Goal: Check status: Check status

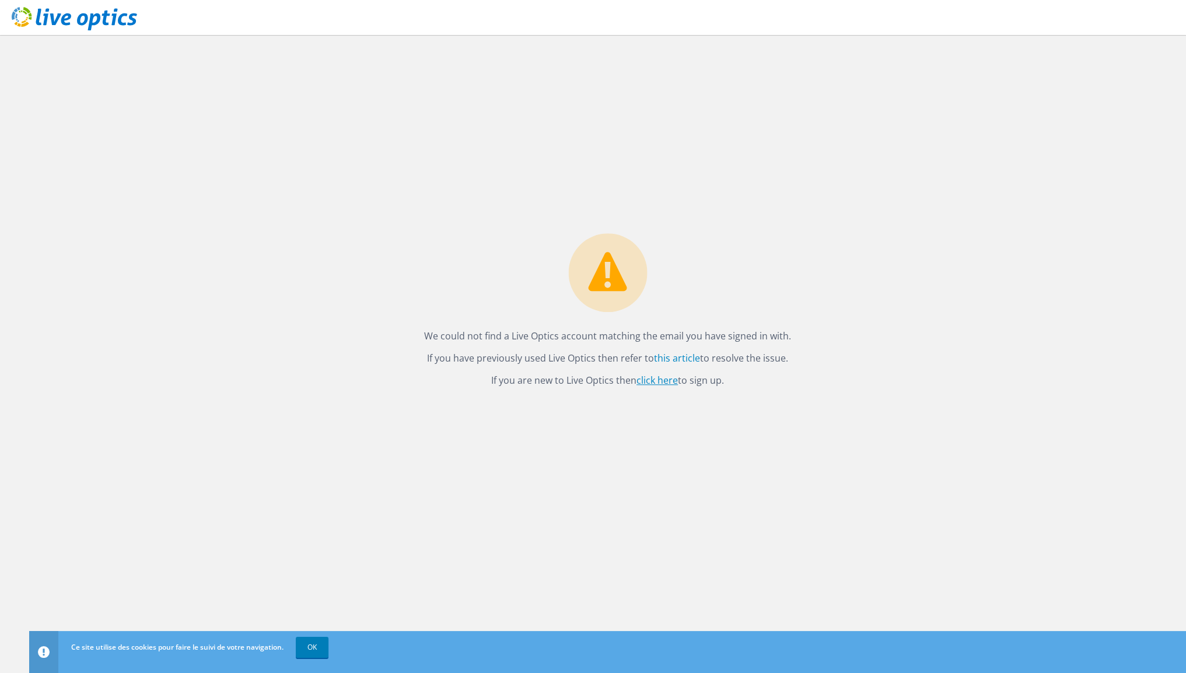
click at [665, 377] on link "click here" at bounding box center [657, 380] width 41 height 13
click at [1019, 129] on div "We could not find a Live Optics account matching the email you have signed in w…" at bounding box center [607, 354] width 1157 height 638
click at [77, 13] on icon at bounding box center [74, 19] width 125 height 24
click at [314, 647] on link "OK" at bounding box center [312, 647] width 33 height 21
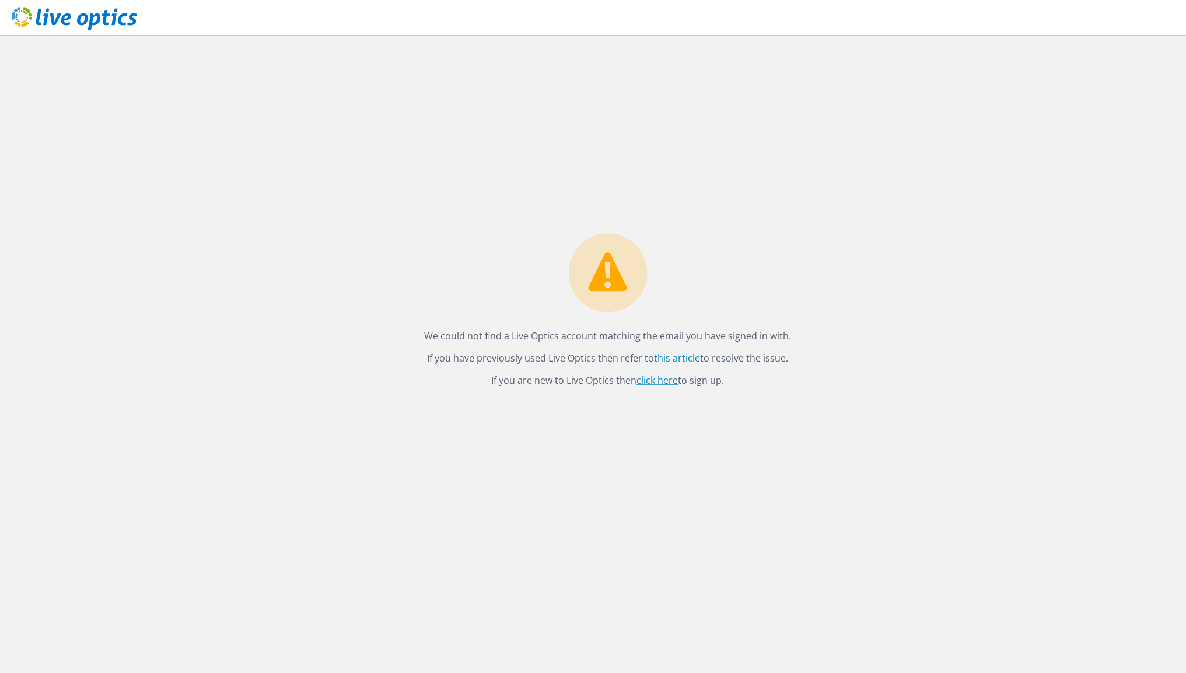
click at [658, 380] on link "click here" at bounding box center [657, 380] width 41 height 13
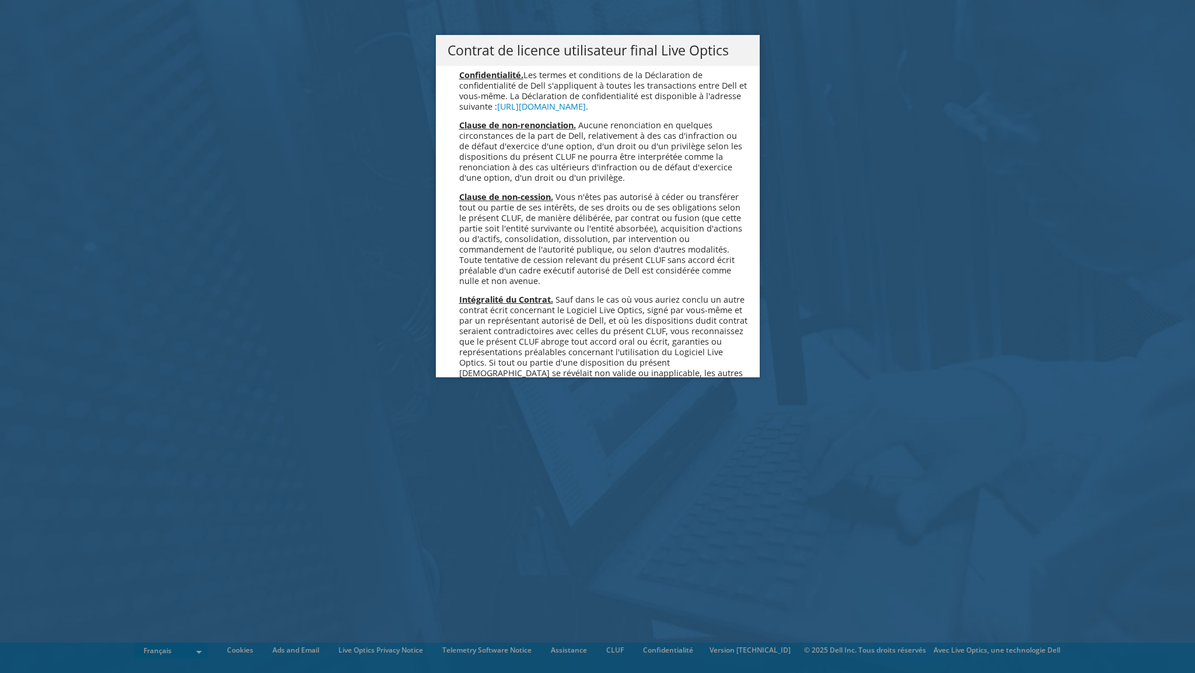
scroll to position [5158, 0]
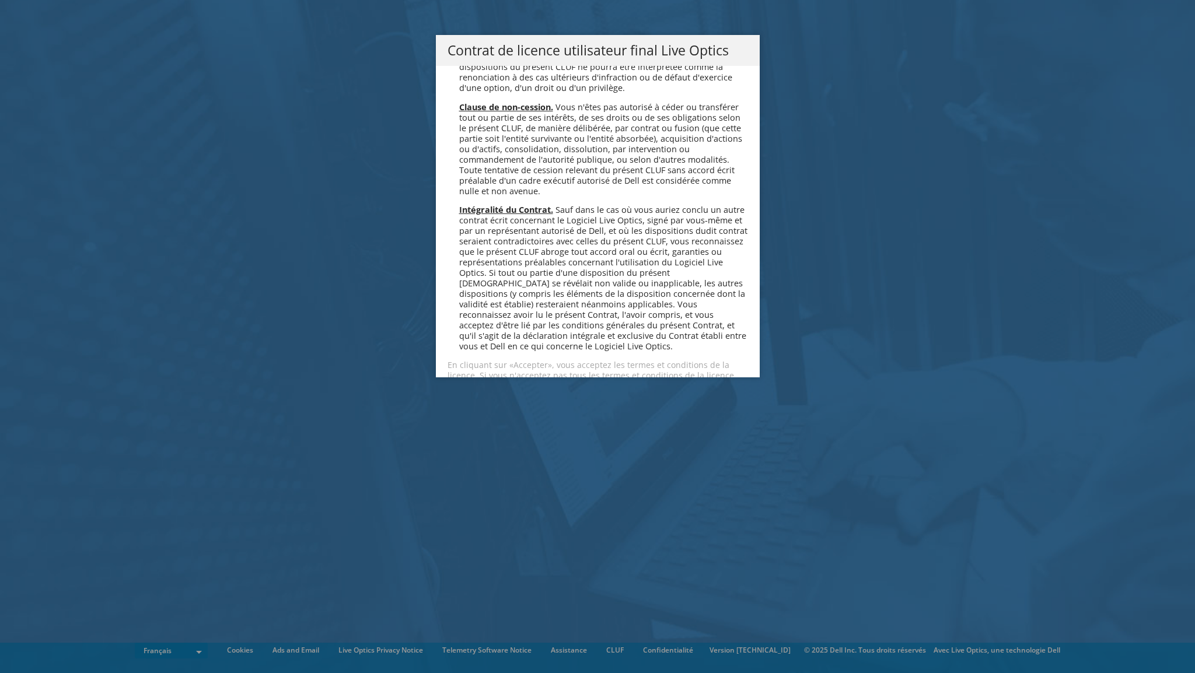
click at [484, 403] on link "Accepter" at bounding box center [482, 417] width 69 height 28
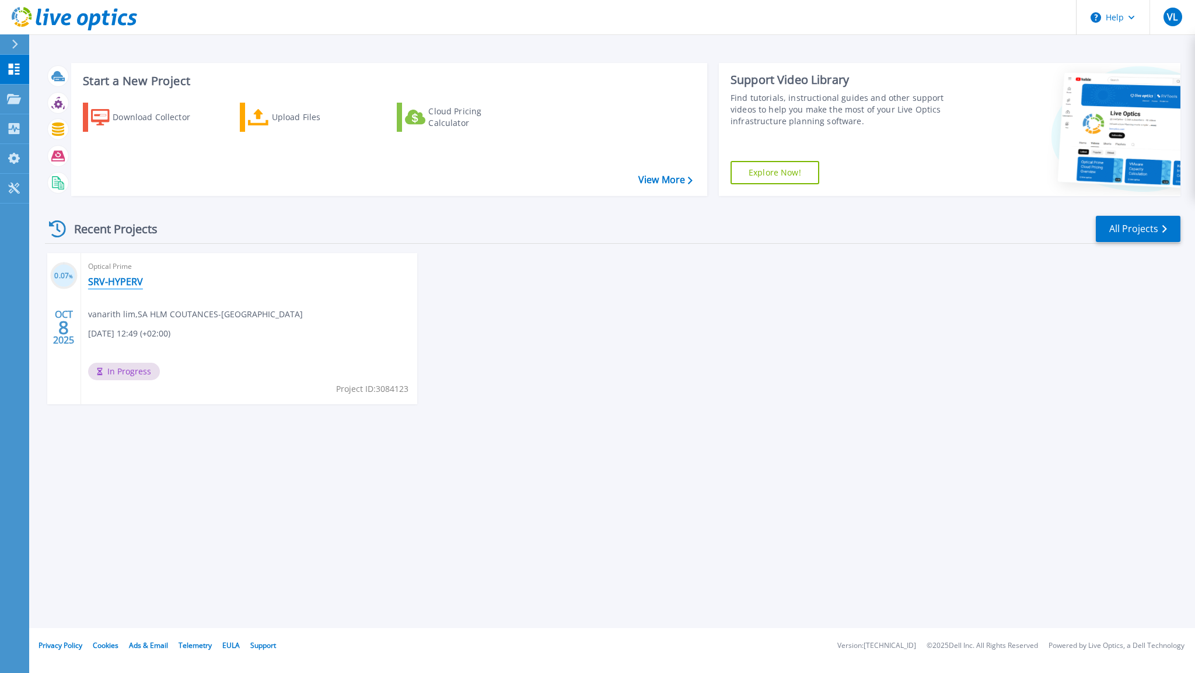
click at [112, 281] on link "SRV-HYPERV" at bounding box center [115, 282] width 55 height 12
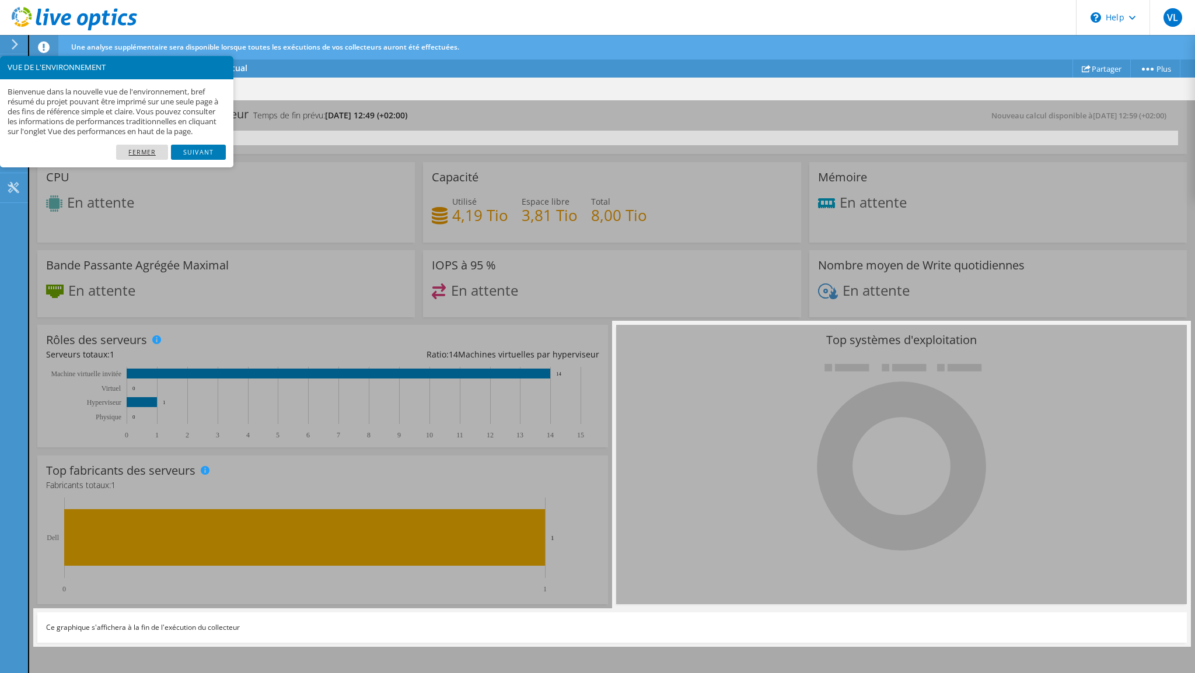
click at [146, 160] on link "Fermer" at bounding box center [142, 152] width 52 height 15
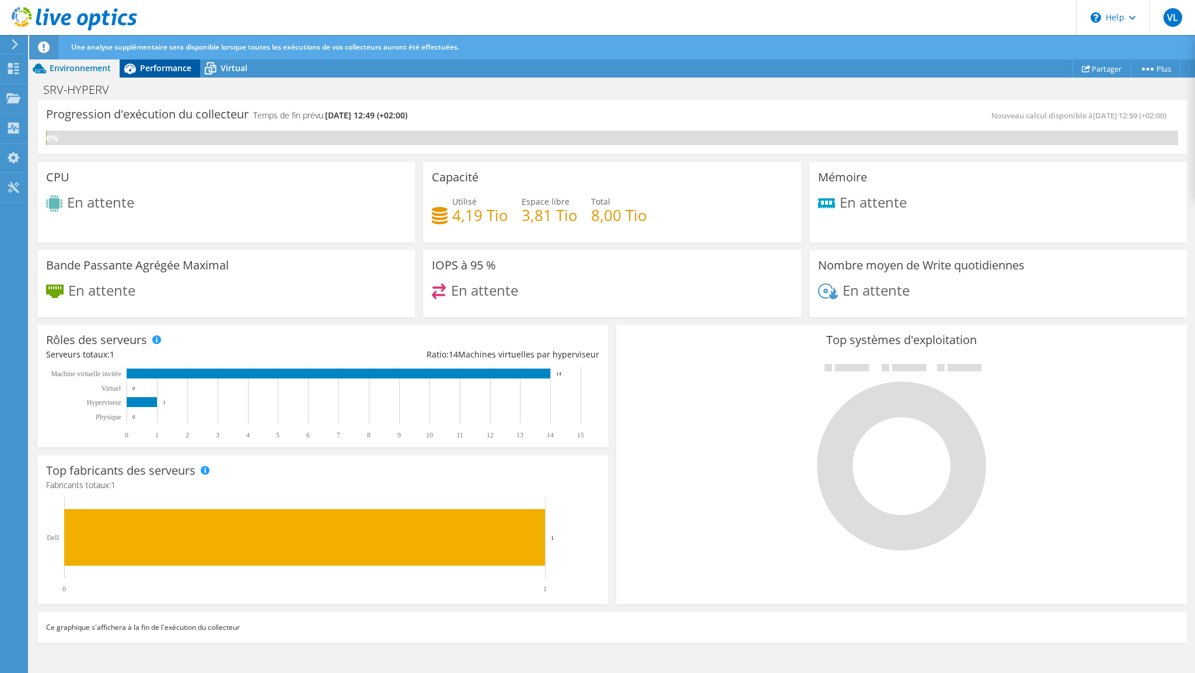
click at [166, 66] on span "Performance" at bounding box center [165, 67] width 51 height 11
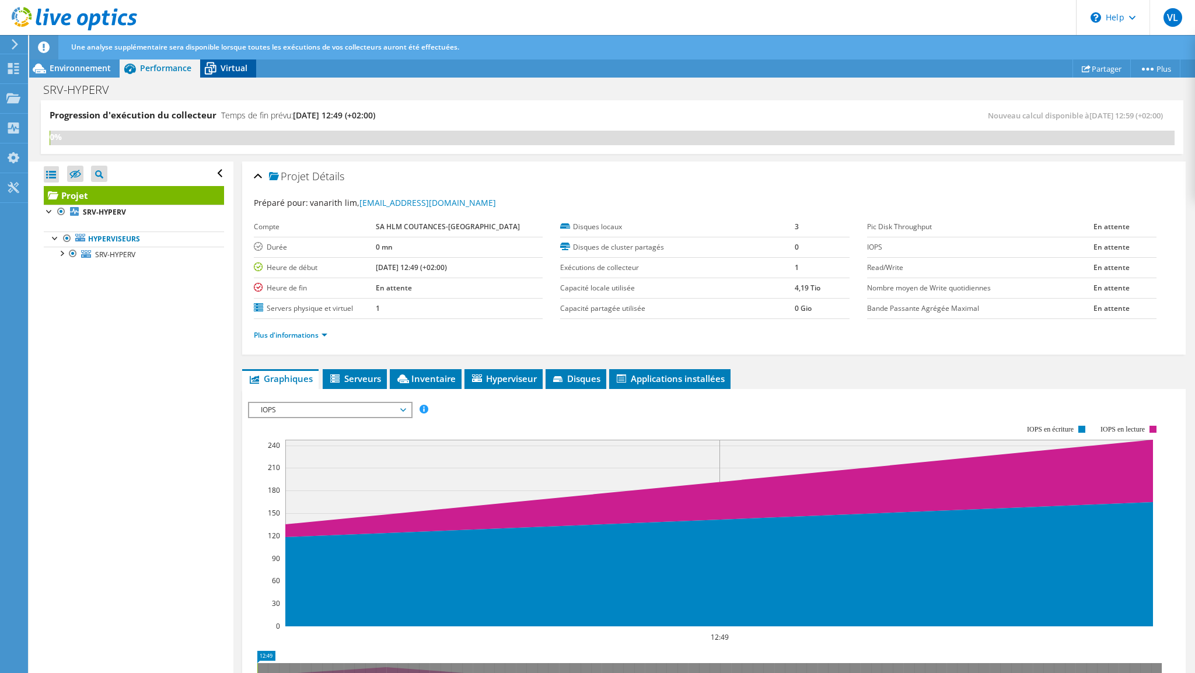
click at [239, 65] on span "Virtual" at bounding box center [234, 67] width 27 height 11
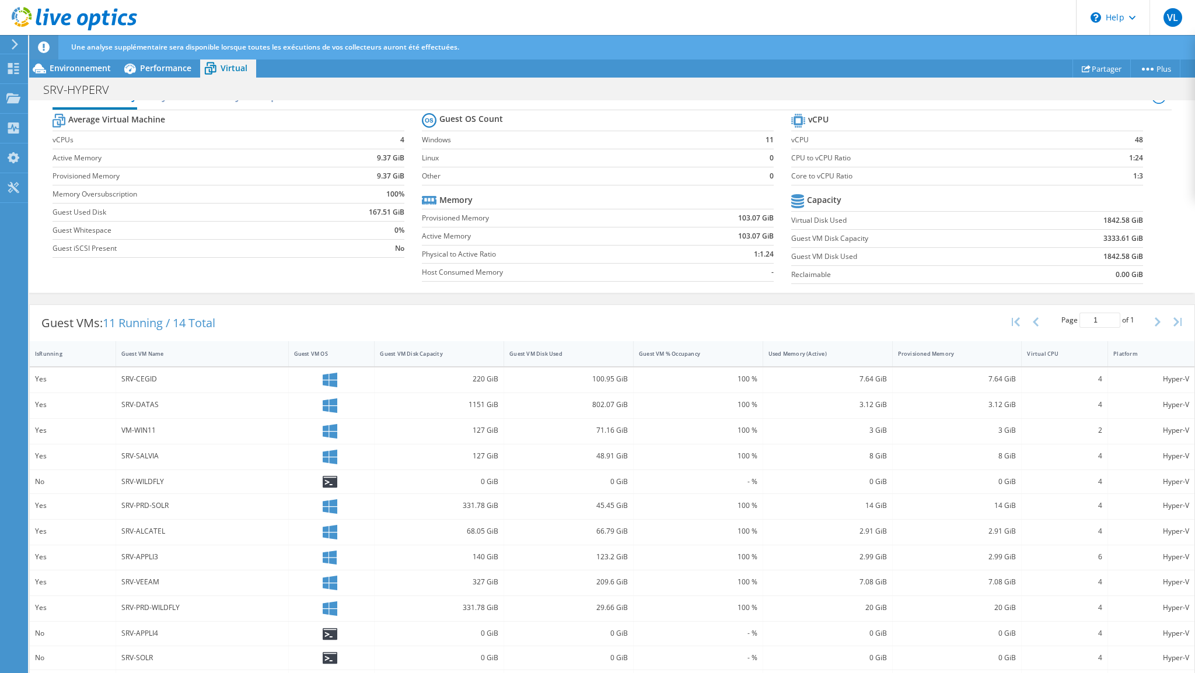
scroll to position [140, 0]
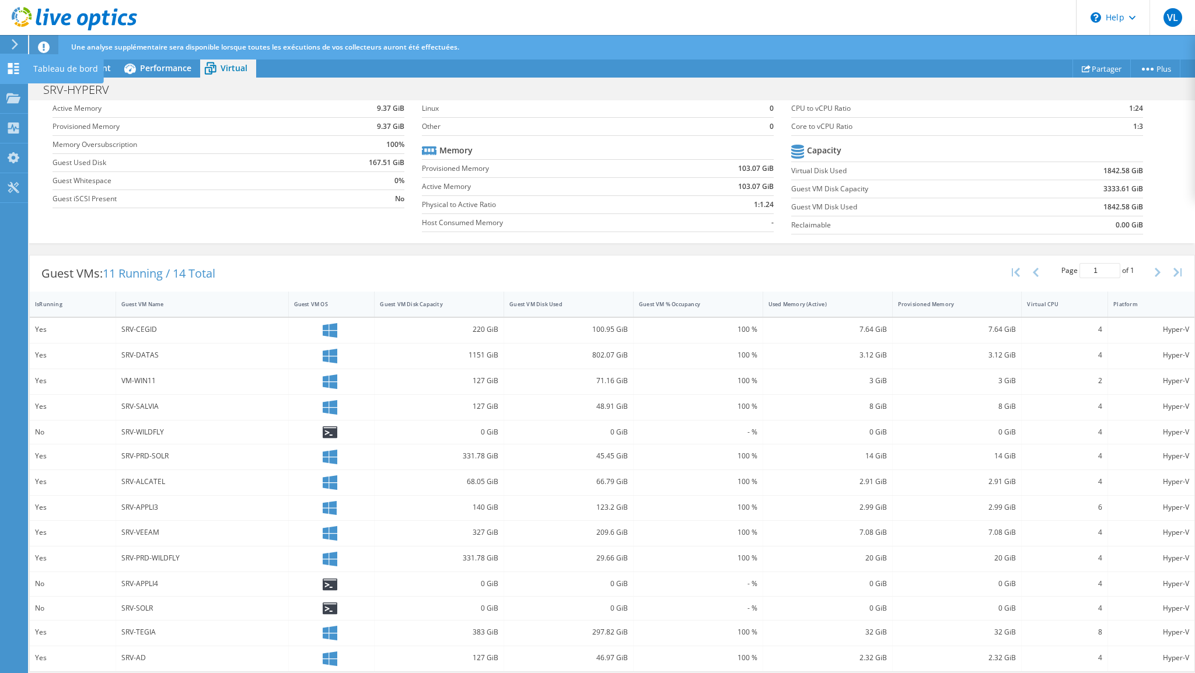
click at [19, 68] on icon at bounding box center [13, 68] width 14 height 11
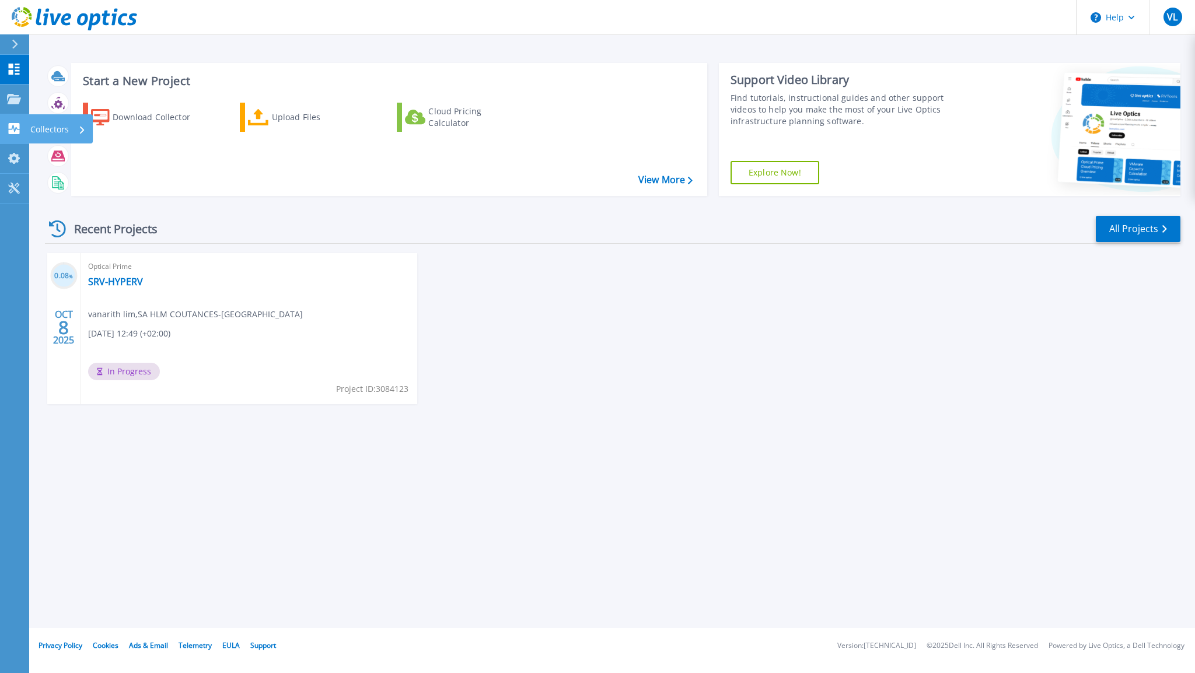
click at [19, 123] on icon at bounding box center [14, 128] width 14 height 11
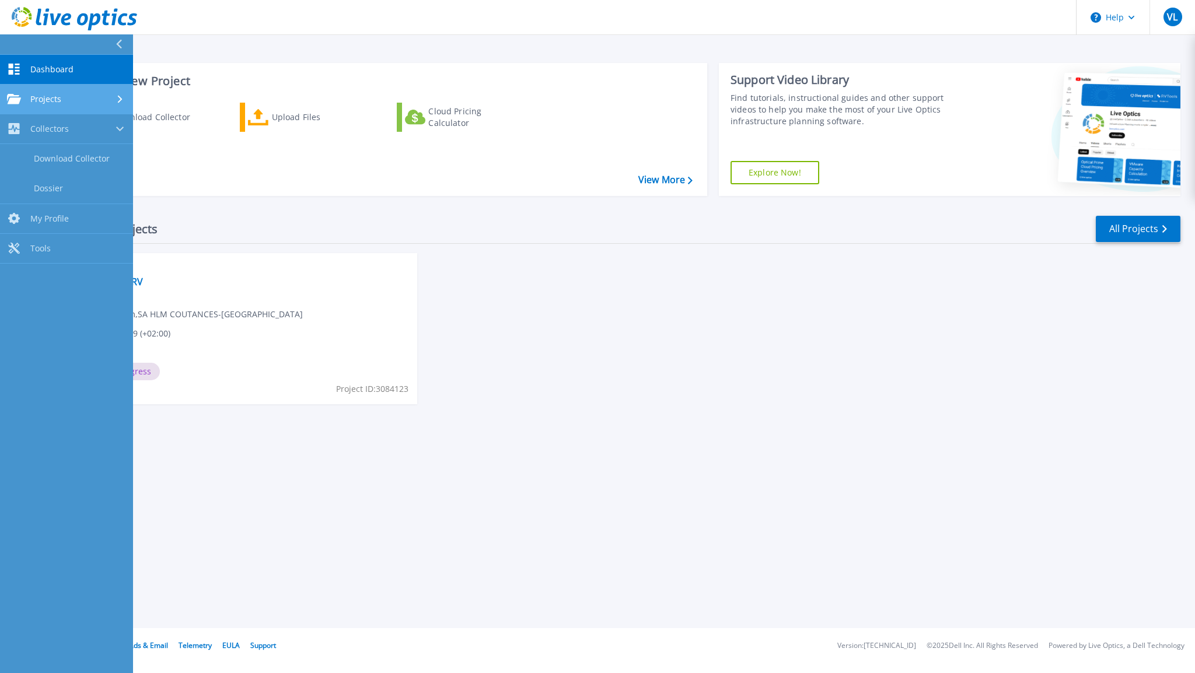
click at [14, 113] on link "Projects Projects" at bounding box center [66, 100] width 133 height 30
click at [349, 61] on div "Start a New Project Download Collector Upload Files Cloud Pricing Calculator Vi…" at bounding box center [612, 130] width 1135 height 152
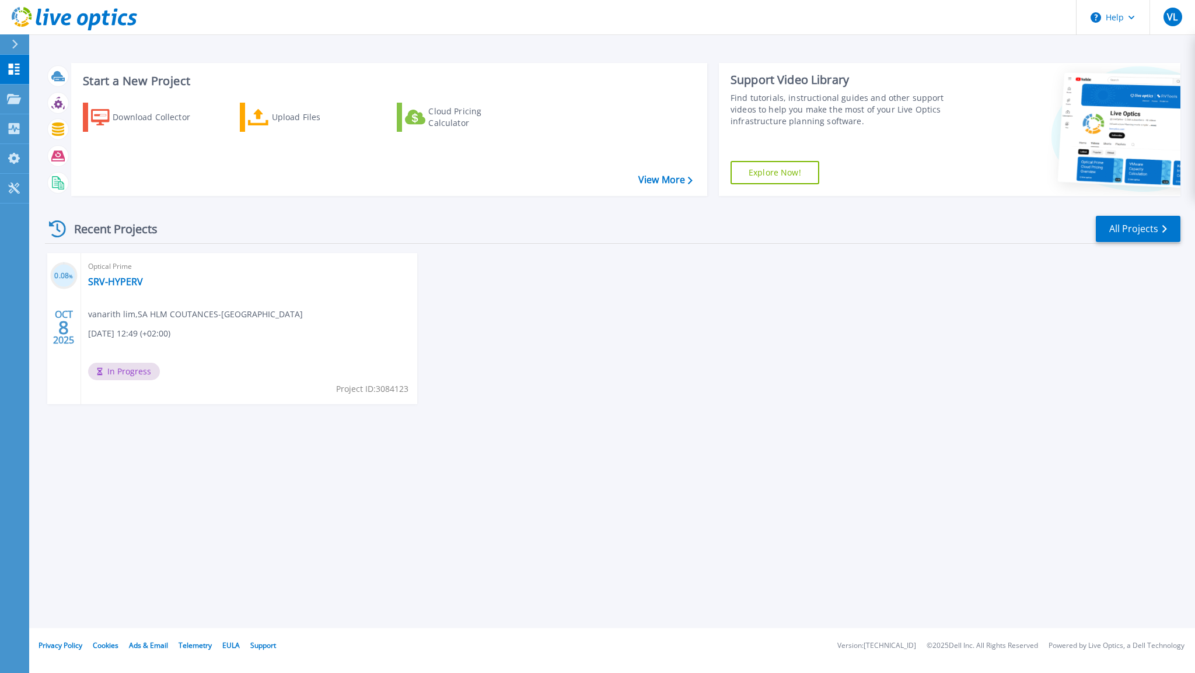
click at [349, 61] on div "Start a New Project Download Collector Upload Files Cloud Pricing Calculator Vi…" at bounding box center [612, 130] width 1135 height 152
click at [124, 283] on link "SRV-HYPERV" at bounding box center [115, 282] width 55 height 12
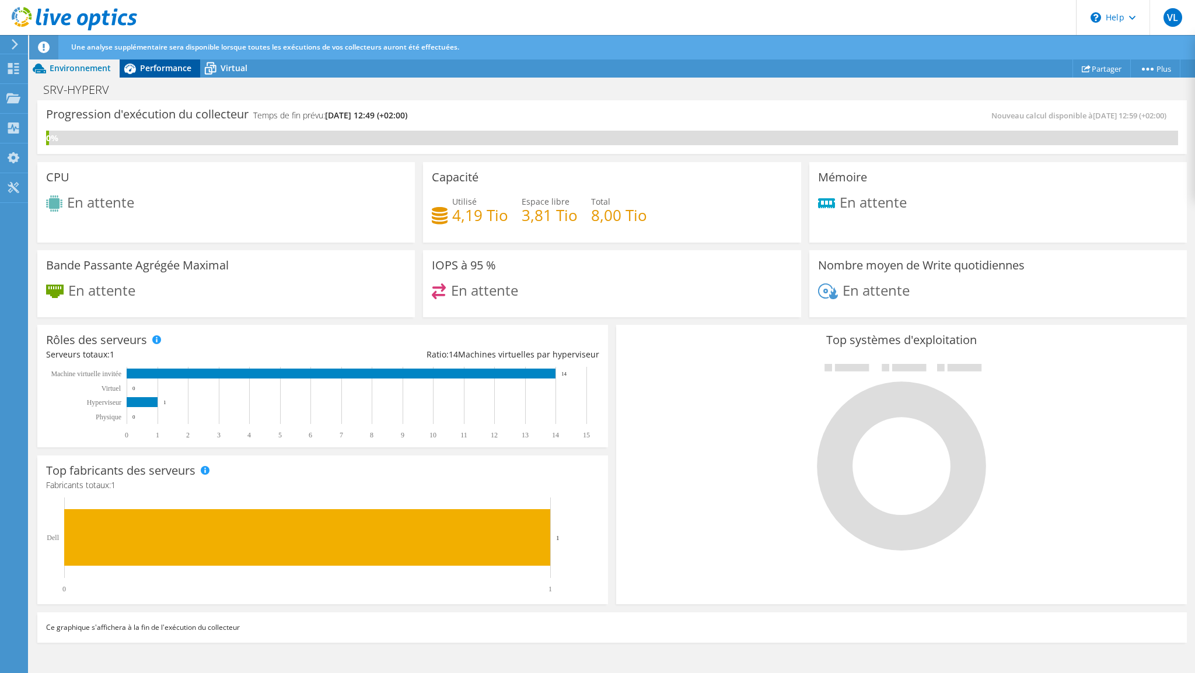
click at [170, 67] on span "Performance" at bounding box center [165, 67] width 51 height 11
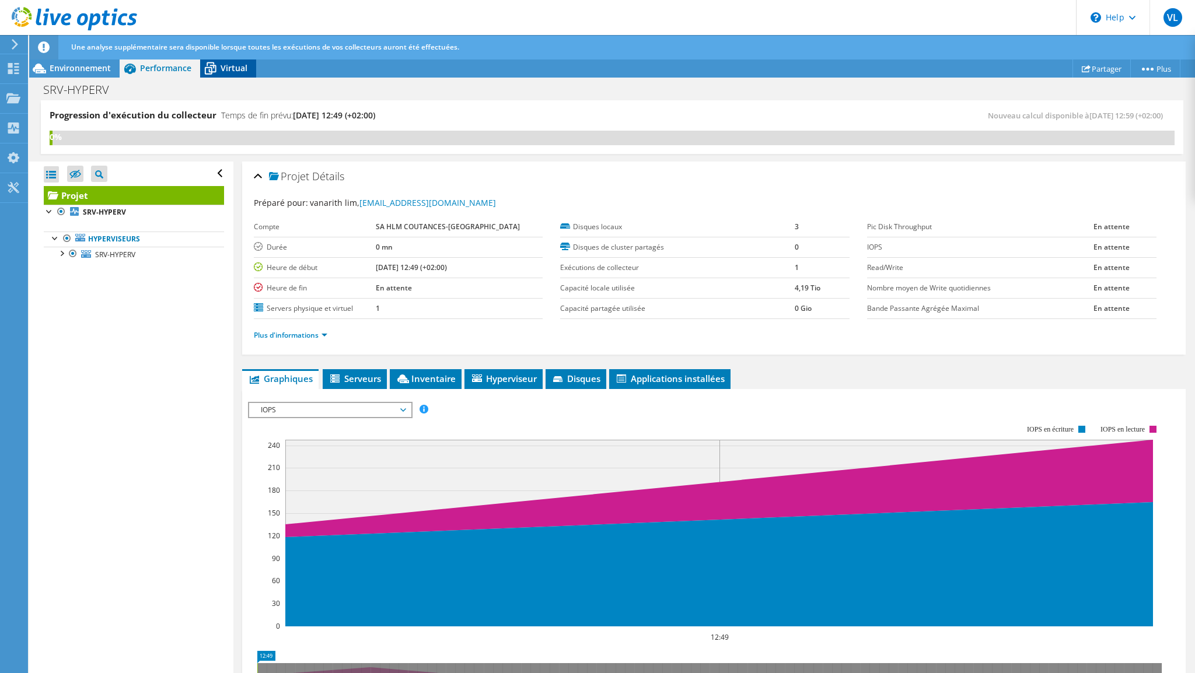
click at [231, 67] on span "Virtual" at bounding box center [234, 67] width 27 height 11
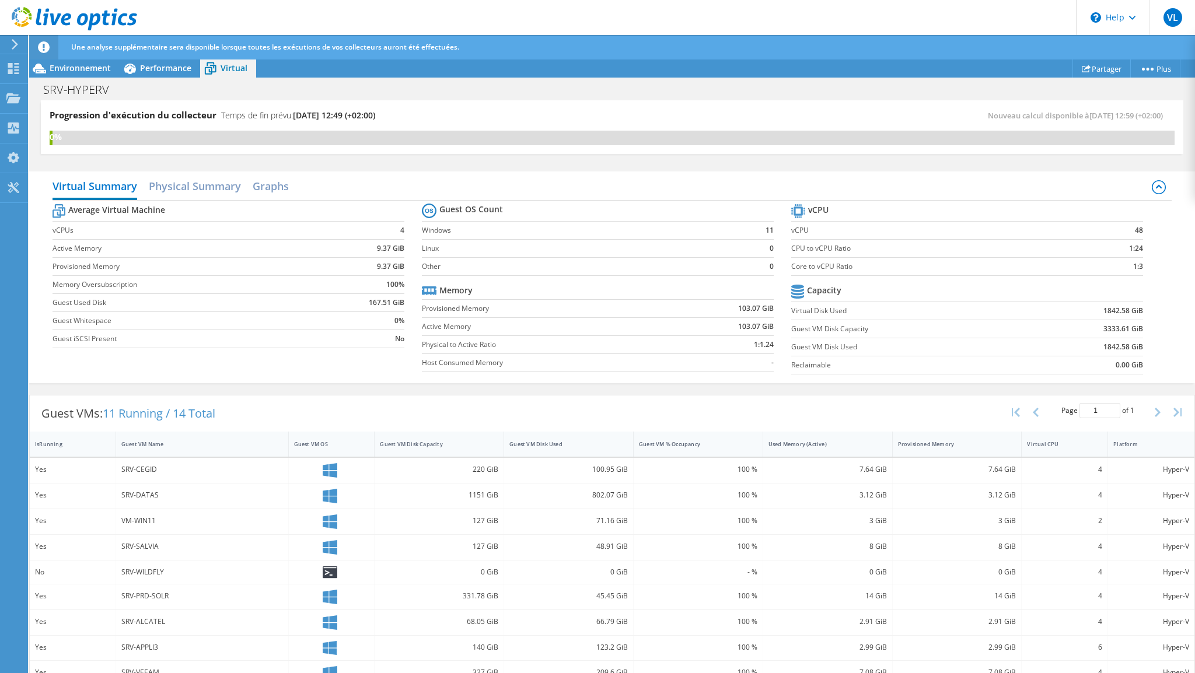
click at [231, 67] on span "Virtual" at bounding box center [234, 67] width 27 height 11
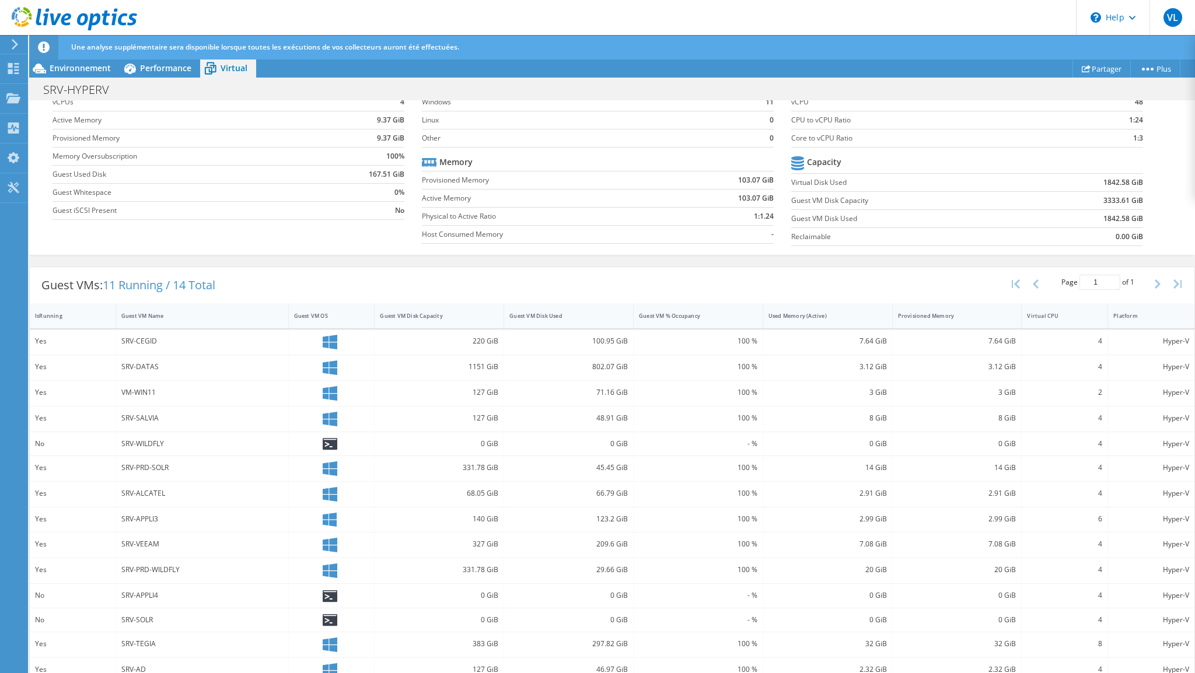
scroll to position [140, 0]
